Goal: Go to known website: Access a specific website the user already knows

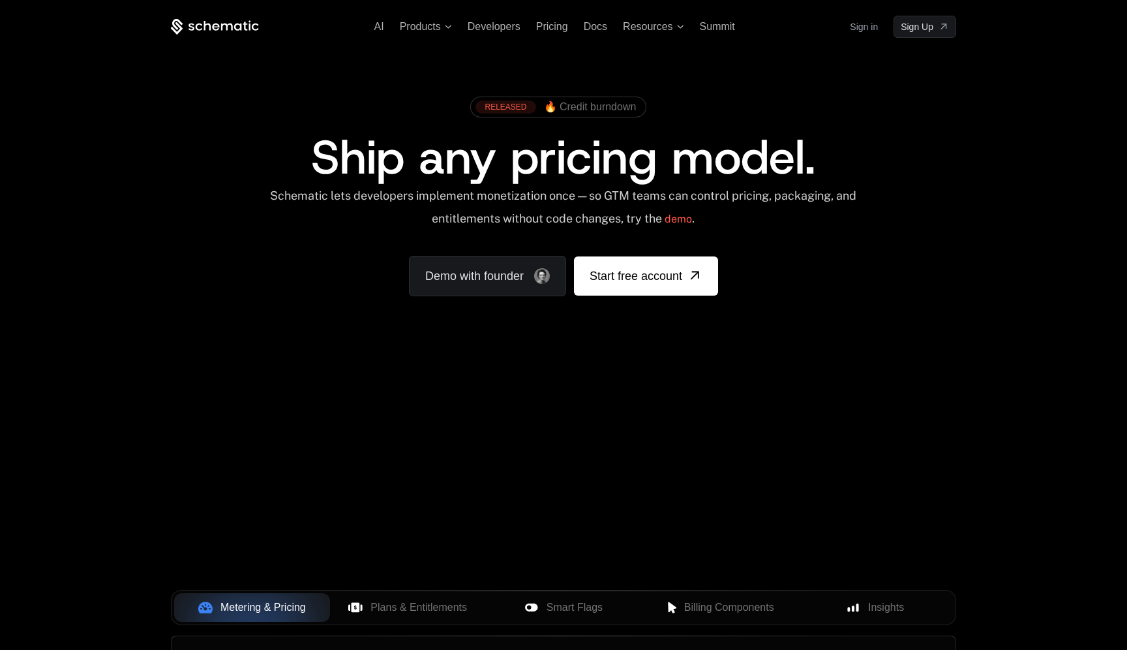
click at [856, 23] on link "Sign in" at bounding box center [864, 26] width 28 height 21
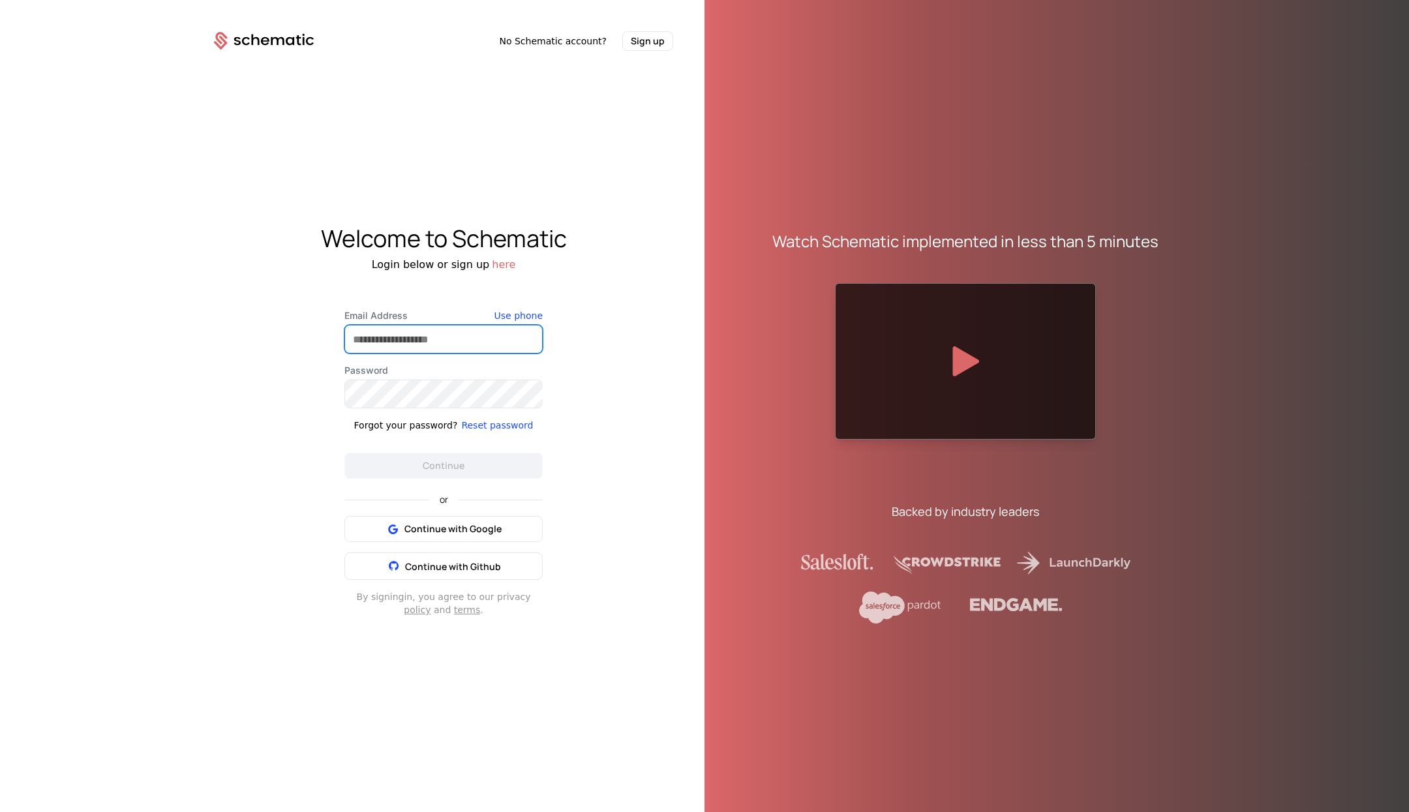
type input "**********"
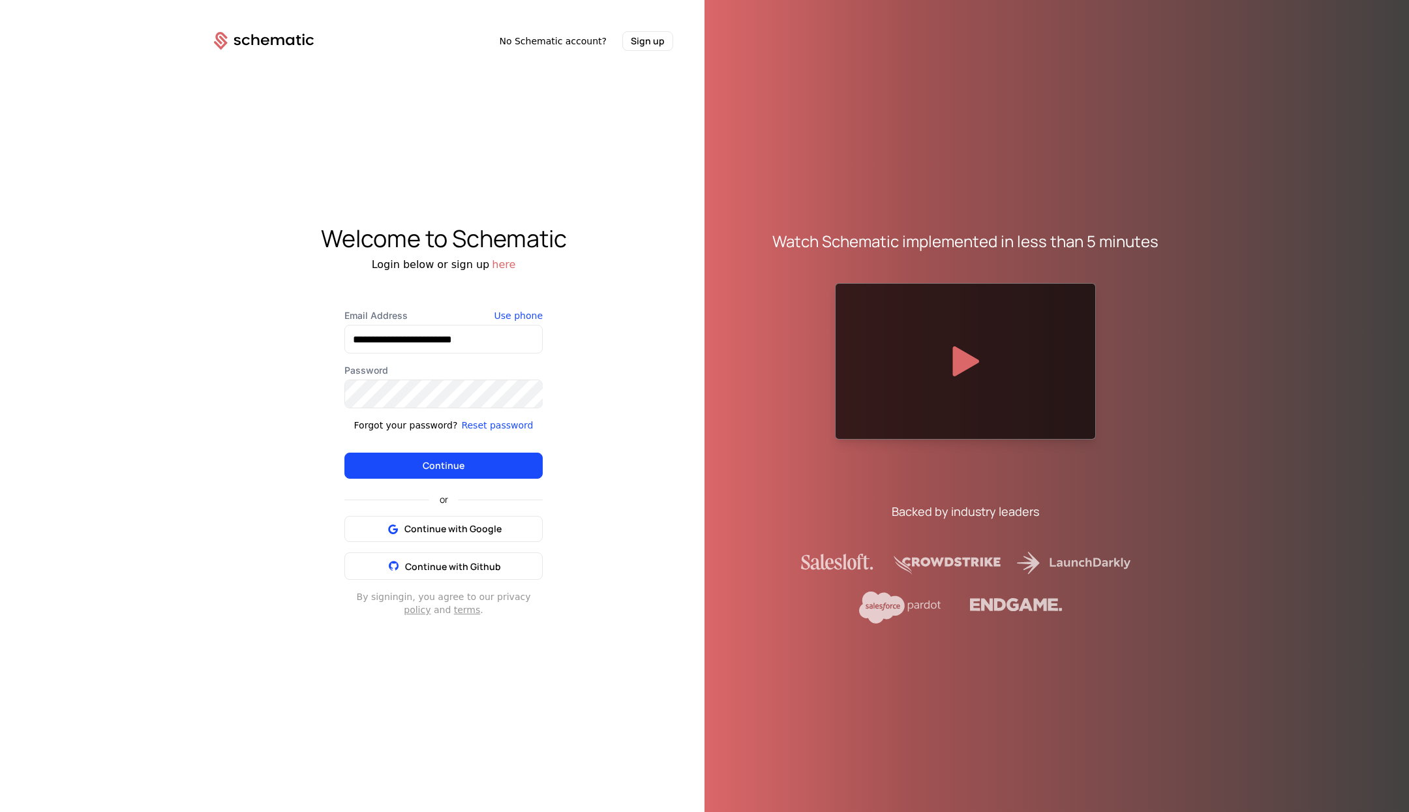
click at [482, 465] on button "Continue" at bounding box center [443, 466] width 198 height 26
